Goal: Check status

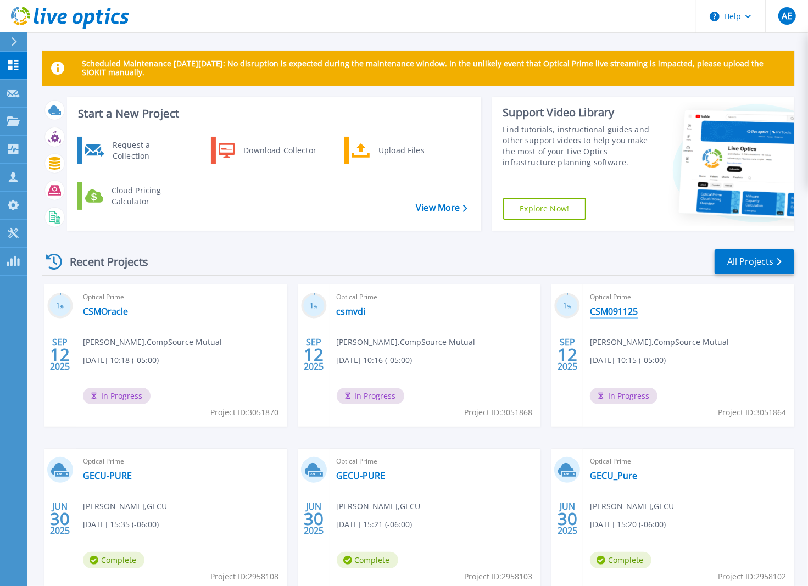
click at [624, 311] on link "CSM091125" at bounding box center [614, 311] width 48 height 11
